Goal: Entertainment & Leisure: Consume media (video, audio)

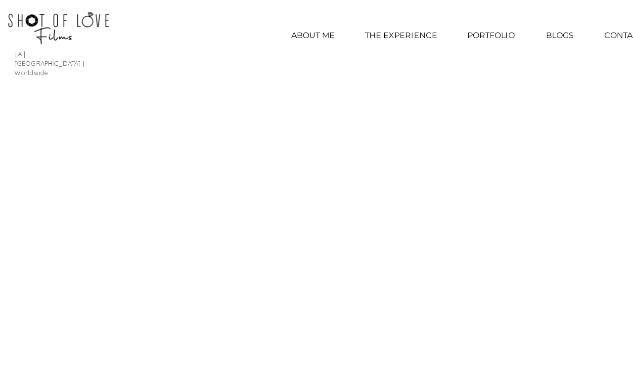
click at [491, 28] on p "PORTFOLIO" at bounding box center [487, 35] width 57 height 25
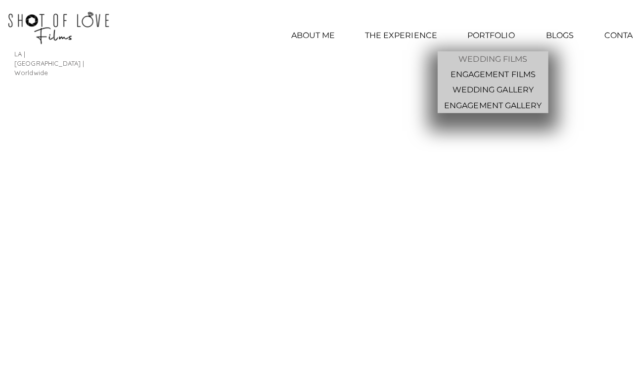
click at [508, 62] on p "WEDDING FILMS" at bounding box center [489, 58] width 76 height 15
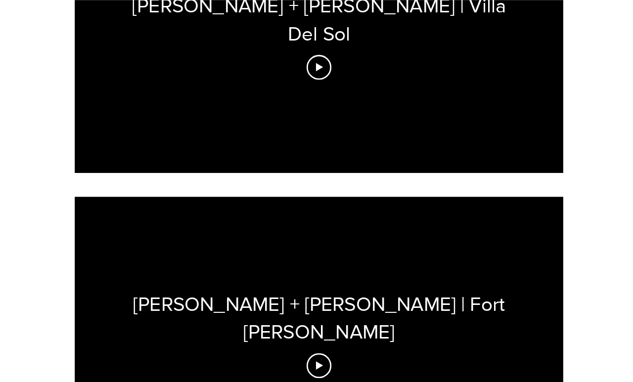
scroll to position [1825, 0]
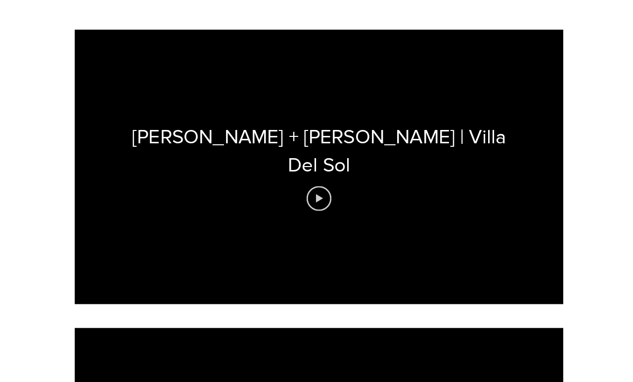
click at [305, 186] on circle "Play video" at bounding box center [316, 197] width 23 height 23
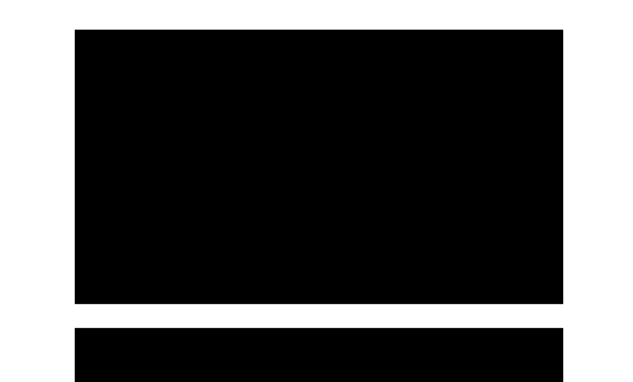
click at [516, 228] on div at bounding box center [316, 166] width 485 height 273
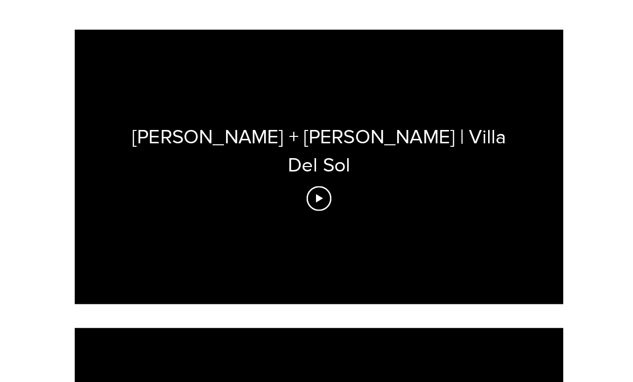
click at [518, 238] on div "[PERSON_NAME] + [PERSON_NAME] | Villa Del Sol" at bounding box center [316, 166] width 485 height 273
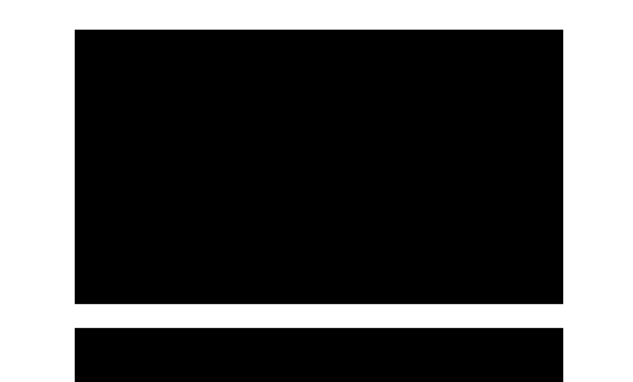
click at [374, 156] on div at bounding box center [316, 166] width 485 height 273
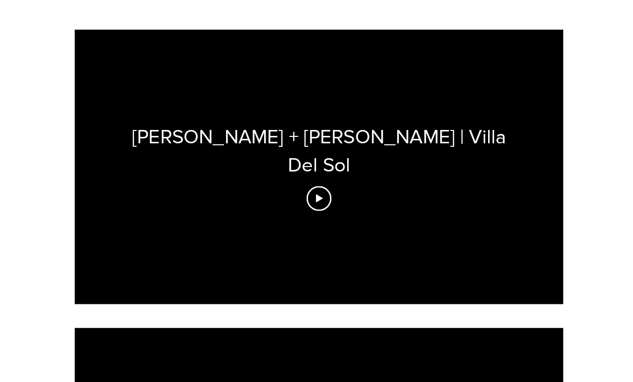
click at [407, 177] on div "[PERSON_NAME] + [PERSON_NAME] | Villa Del Sol" at bounding box center [316, 166] width 485 height 273
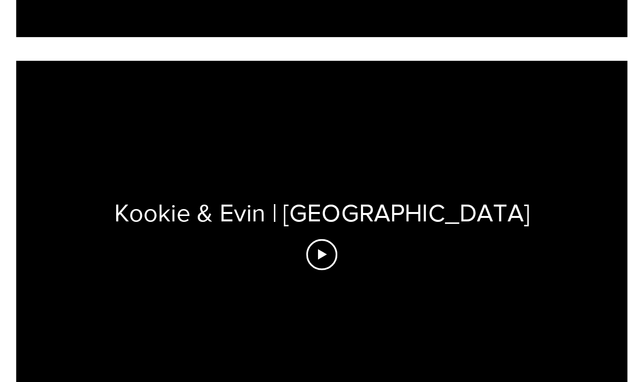
scroll to position [609, 0]
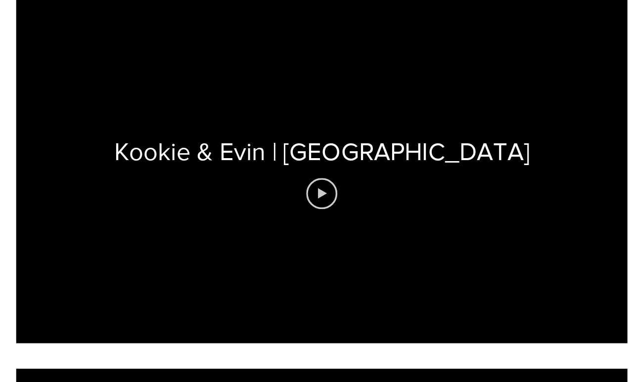
click at [314, 198] on icon "Play video" at bounding box center [317, 202] width 7 height 8
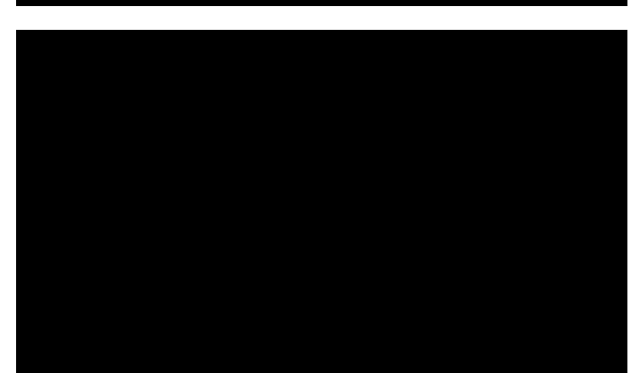
click at [311, 140] on div at bounding box center [316, 185] width 485 height 273
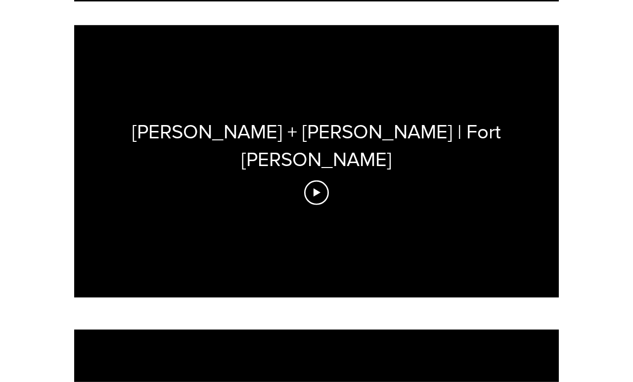
scroll to position [2180, 0]
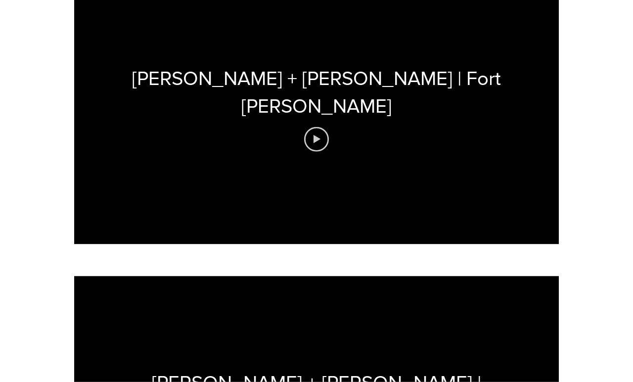
click at [316, 127] on icon "Play video" at bounding box center [316, 139] width 25 height 25
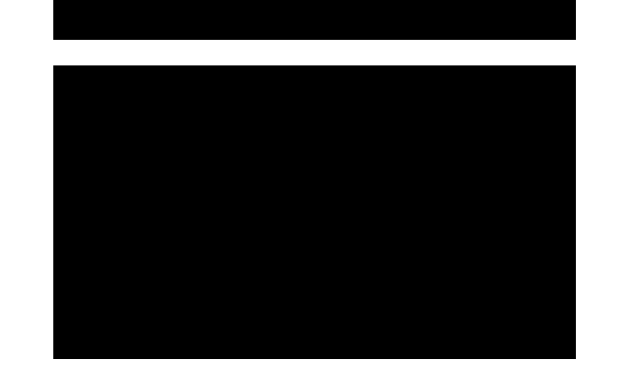
scroll to position [2090, 0]
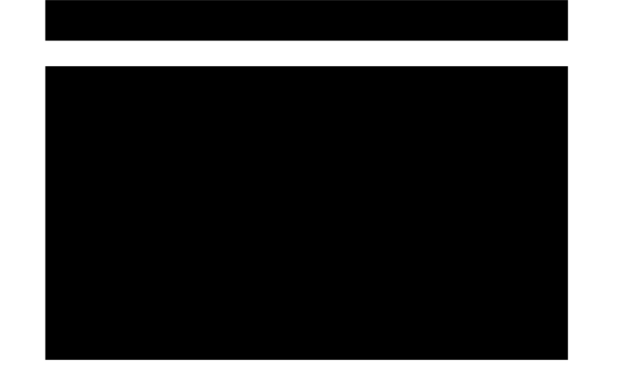
click at [338, 198] on div at bounding box center [316, 197] width 485 height 273
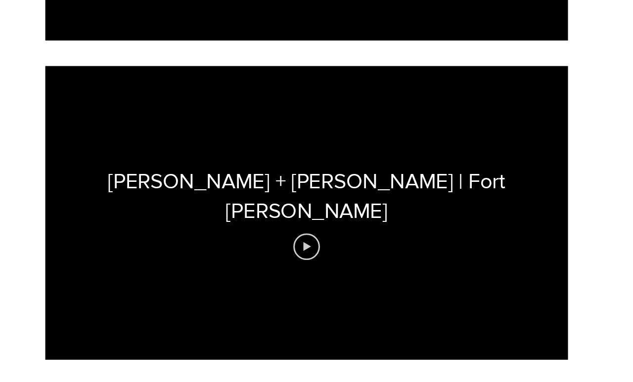
click at [304, 217] on icon "Play video" at bounding box center [316, 229] width 25 height 25
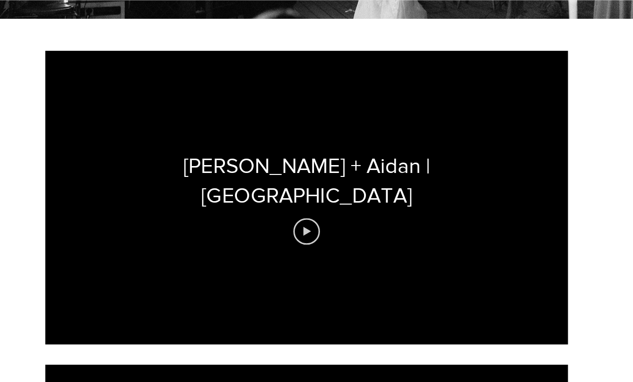
click at [304, 204] on button "Play video" at bounding box center [316, 214] width 25 height 25
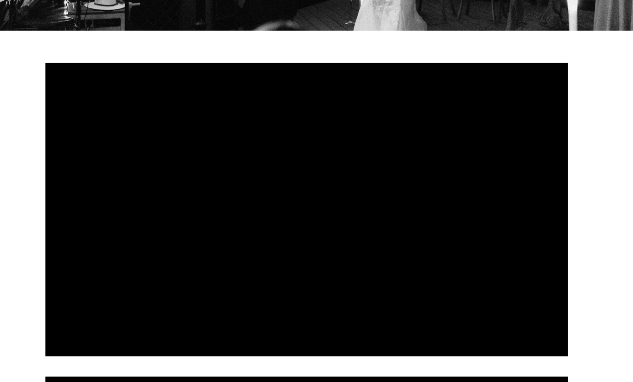
scroll to position [311, 0]
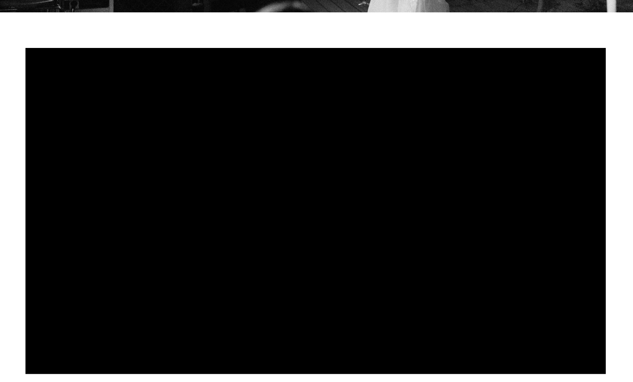
click at [321, 164] on div at bounding box center [316, 192] width 485 height 273
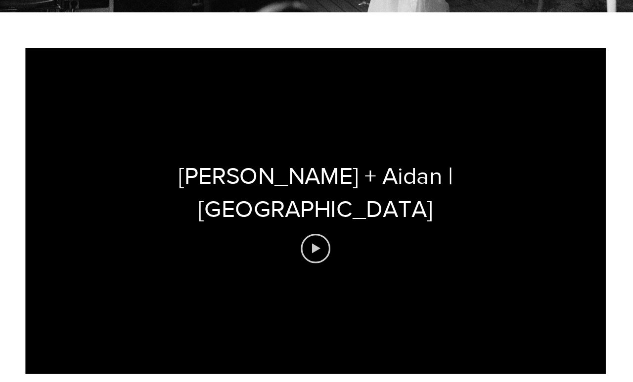
click at [304, 211] on icon "Play video" at bounding box center [316, 223] width 25 height 25
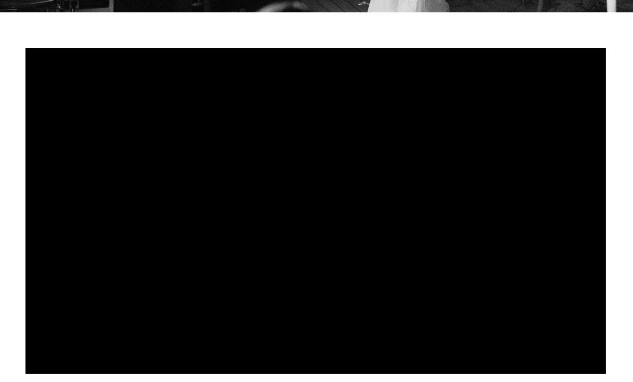
click at [228, 209] on div at bounding box center [316, 192] width 485 height 273
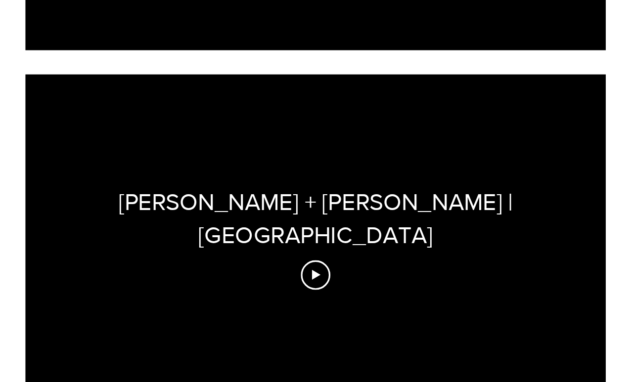
scroll to position [916, 0]
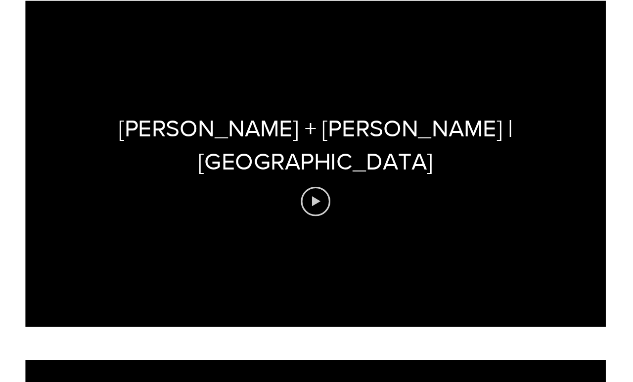
click at [304, 190] on icon "Play video" at bounding box center [316, 202] width 25 height 25
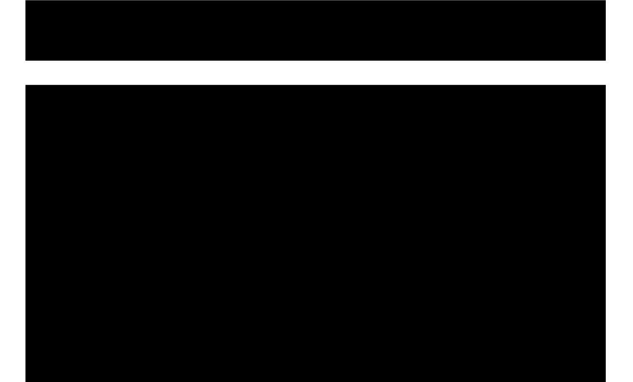
scroll to position [881, 0]
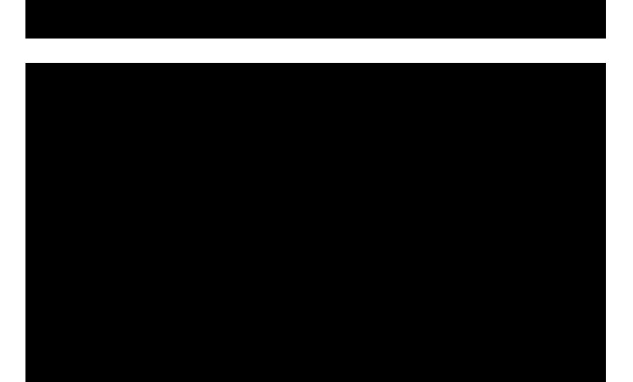
click at [417, 154] on div at bounding box center [316, 207] width 485 height 273
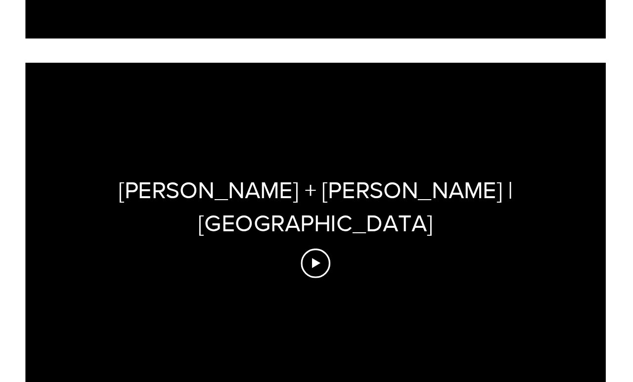
click at [415, 136] on div "[PERSON_NAME] + [PERSON_NAME] | [GEOGRAPHIC_DATA]" at bounding box center [316, 207] width 485 height 273
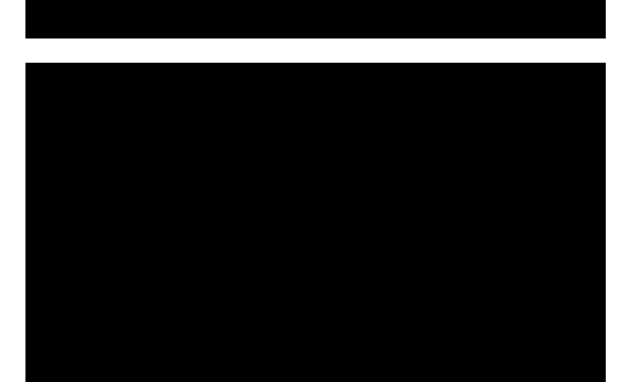
click at [344, 159] on div at bounding box center [316, 207] width 485 height 273
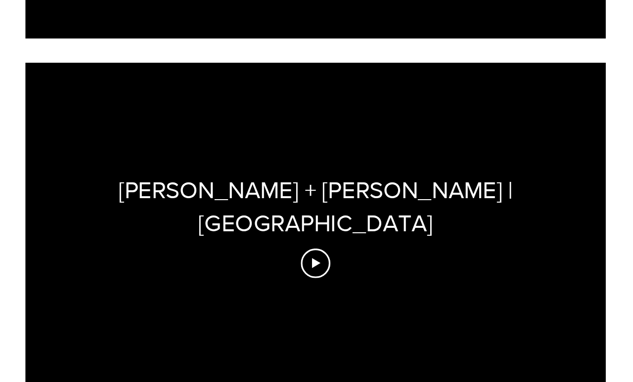
click at [308, 216] on div "[PERSON_NAME] + [PERSON_NAME] | [GEOGRAPHIC_DATA]" at bounding box center [316, 207] width 485 height 273
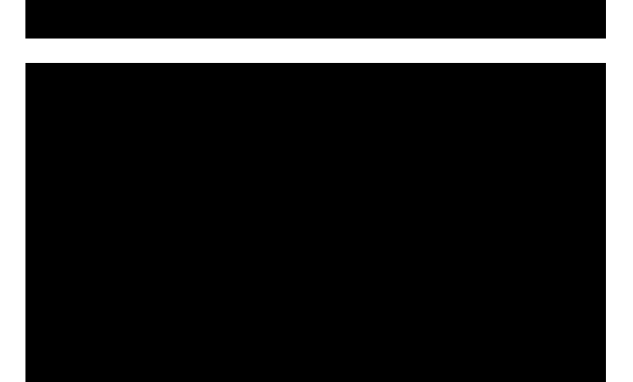
click at [325, 164] on div at bounding box center [316, 207] width 485 height 273
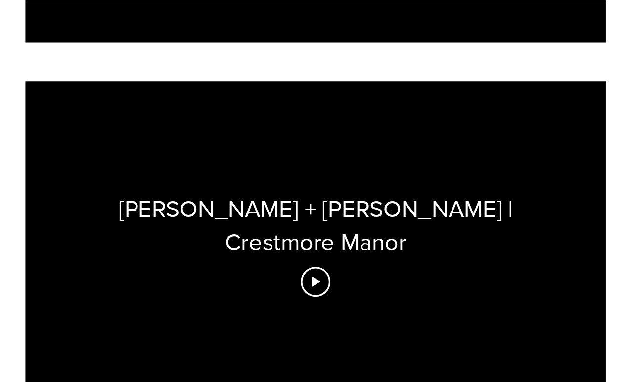
scroll to position [2688, 0]
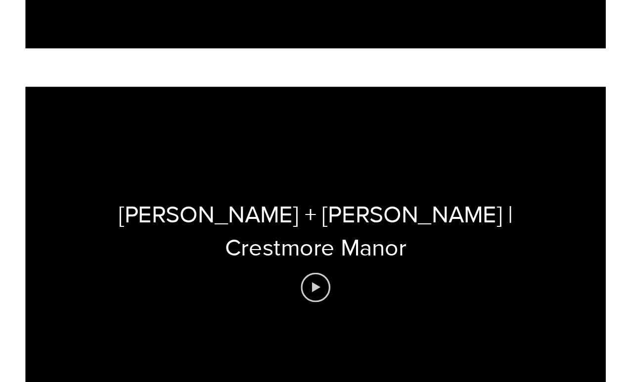
click at [304, 230] on button "Play video" at bounding box center [316, 240] width 25 height 25
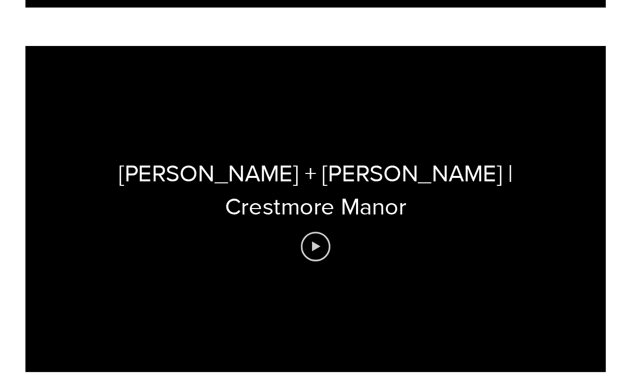
scroll to position [2701, 0]
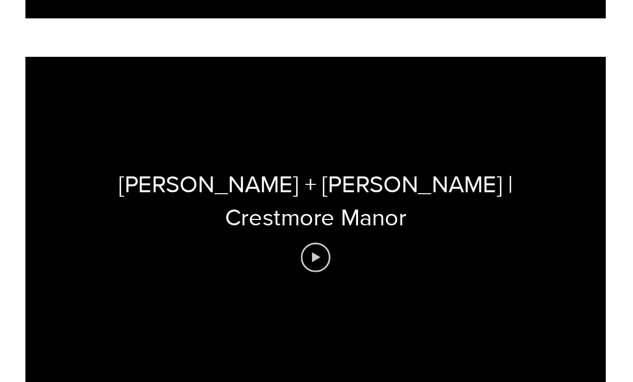
click at [314, 223] on icon "Play video" at bounding box center [317, 227] width 7 height 8
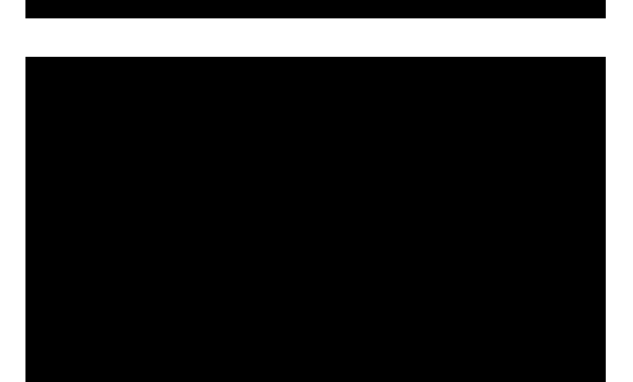
click at [364, 160] on div at bounding box center [316, 196] width 485 height 273
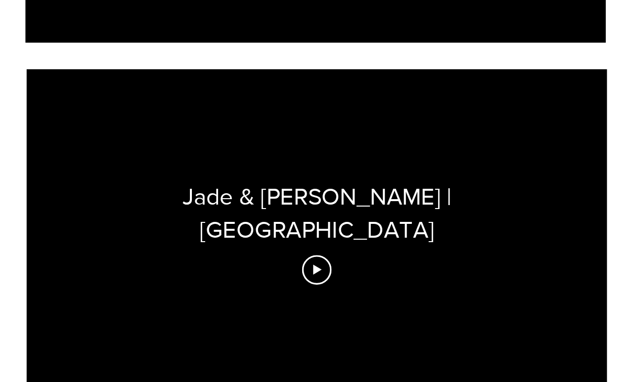
scroll to position [2997, 0]
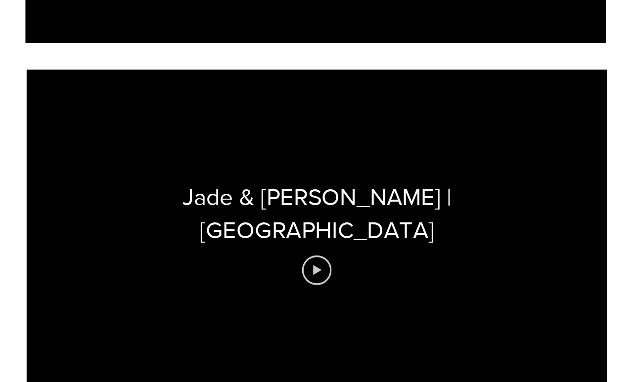
click at [305, 214] on icon "Play video" at bounding box center [317, 226] width 25 height 25
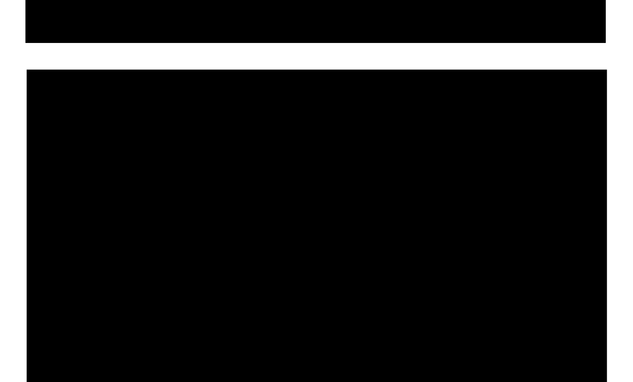
click at [278, 159] on div at bounding box center [317, 194] width 485 height 273
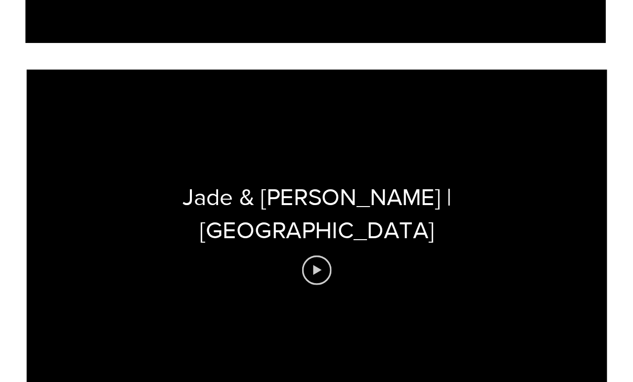
click at [305, 214] on icon "Play video" at bounding box center [317, 226] width 25 height 25
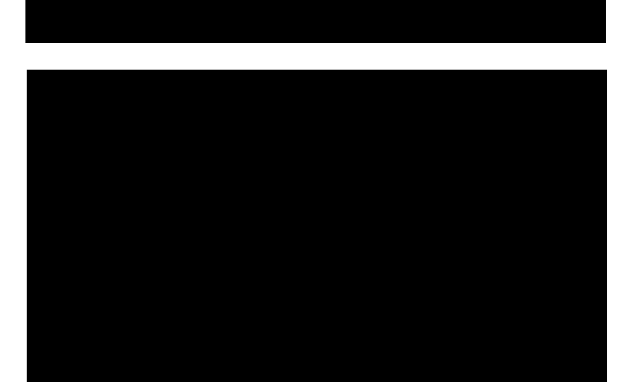
click at [322, 200] on div at bounding box center [317, 194] width 485 height 273
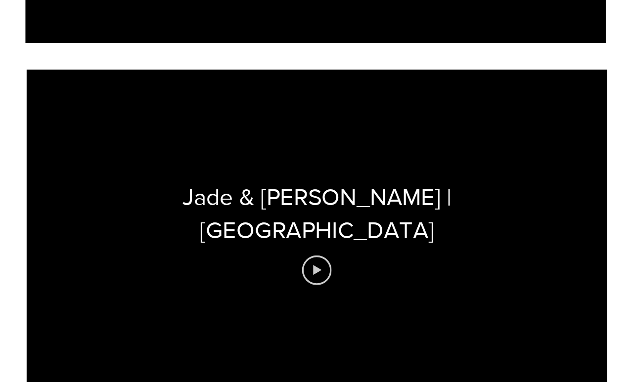
click at [305, 214] on icon "Play video" at bounding box center [317, 226] width 25 height 25
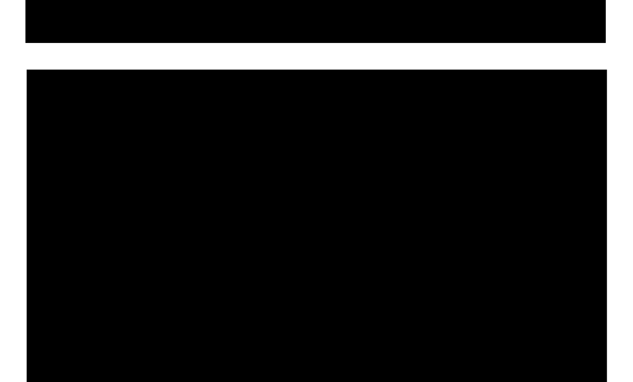
click at [381, 124] on div at bounding box center [317, 194] width 485 height 273
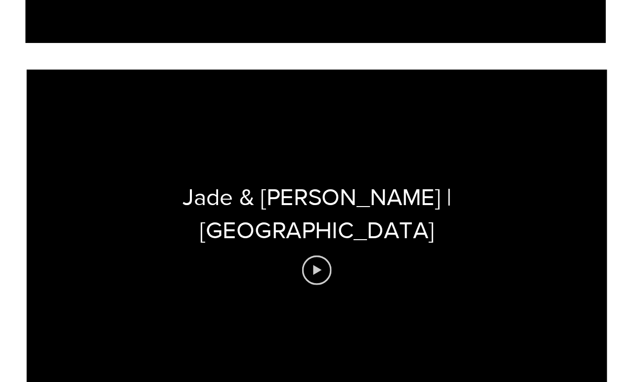
click at [305, 214] on icon "Play video" at bounding box center [317, 226] width 25 height 25
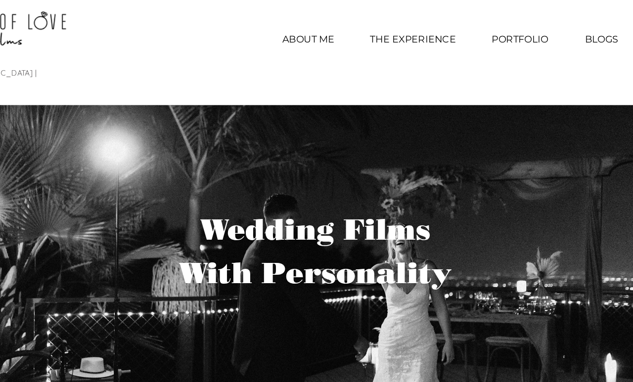
scroll to position [2, 0]
